Goal: Task Accomplishment & Management: Use online tool/utility

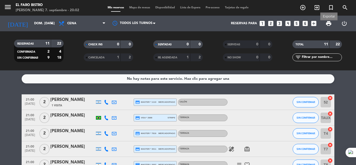
click at [331, 23] on span "print" at bounding box center [328, 23] width 6 height 6
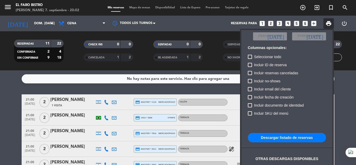
scroll to position [32, 0]
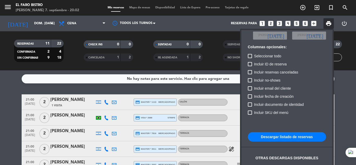
click at [291, 135] on button "Descargar listado de reservas" at bounding box center [287, 136] width 78 height 9
click at [143, 87] on div at bounding box center [178, 82] width 356 height 165
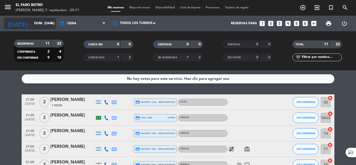
click at [32, 23] on input "dom. [DATE]" at bounding box center [54, 23] width 44 height 9
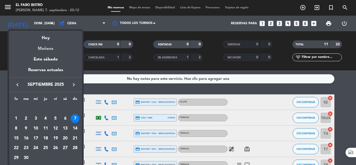
click at [49, 50] on div "Mañana" at bounding box center [45, 46] width 73 height 11
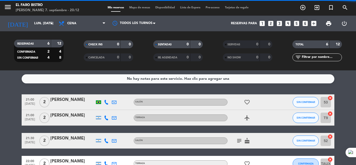
click at [75, 24] on span "Cena" at bounding box center [71, 24] width 9 height 4
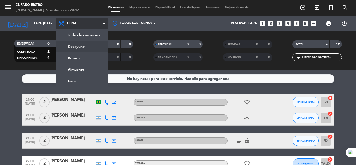
click at [80, 46] on div "menu El Faro Bistro [PERSON_NAME] 7. septiembre - 20:12 Mis reservas Mapa de me…" at bounding box center [178, 35] width 356 height 70
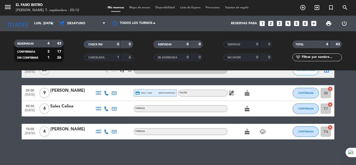
scroll to position [33, 0]
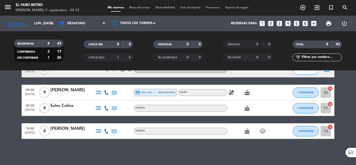
click at [73, 159] on div "No hay notas para este servicio. Haz clic para agregar una 07:00 [DATE] DESAYUN…" at bounding box center [178, 117] width 356 height 95
click at [232, 93] on icon "healing" at bounding box center [231, 92] width 6 height 6
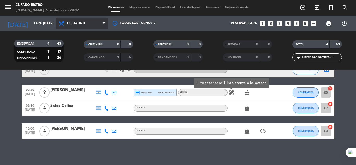
click at [81, 22] on span "Desayuno" at bounding box center [76, 24] width 18 height 4
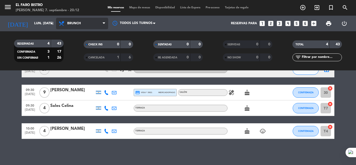
click at [76, 54] on div "menu El Faro Bistro [PERSON_NAME] 7. septiembre - 20:12 Mis reservas Mapa de me…" at bounding box center [178, 35] width 356 height 70
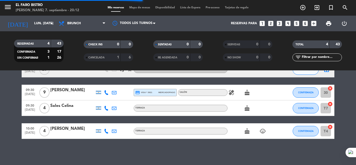
scroll to position [0, 0]
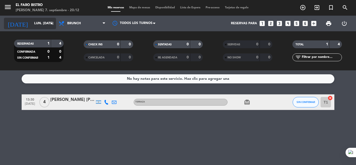
click at [32, 23] on input "lun. [DATE]" at bounding box center [54, 23] width 44 height 9
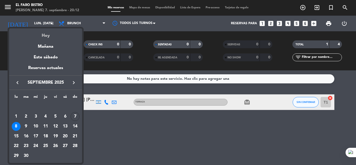
click at [46, 35] on div "Hoy" at bounding box center [45, 33] width 73 height 11
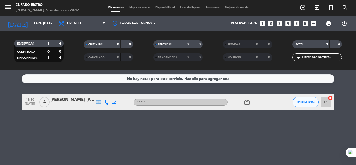
type input "dom. [DATE]"
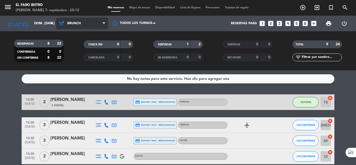
click at [77, 19] on span "Brunch" at bounding box center [82, 23] width 52 height 11
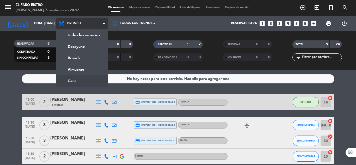
click at [86, 79] on ng-component "menu El Faro Bistro [PERSON_NAME] 7. septiembre - 20:12 Mis reservas Mapa de me…" at bounding box center [178, 82] width 356 height 165
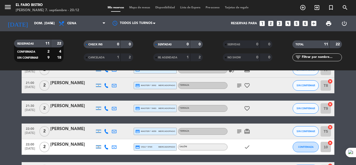
scroll to position [104, 0]
